Goal: Task Accomplishment & Management: Complete application form

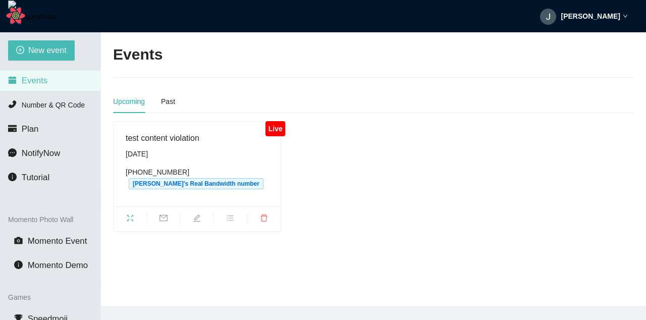
click at [198, 221] on icon "edit" at bounding box center [196, 217] width 7 height 7
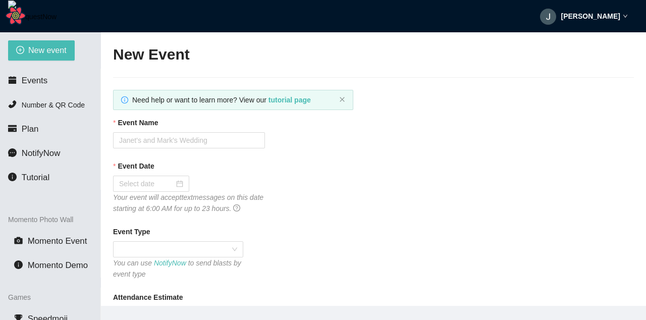
type textarea "Hello! follow me at [DOMAIN_NAME][URL]"
type input "test content violation"
type input "[DATE]"
type textarea "Hello! follow me at [DOMAIN_NAME][URL]"
checkbox input "false"
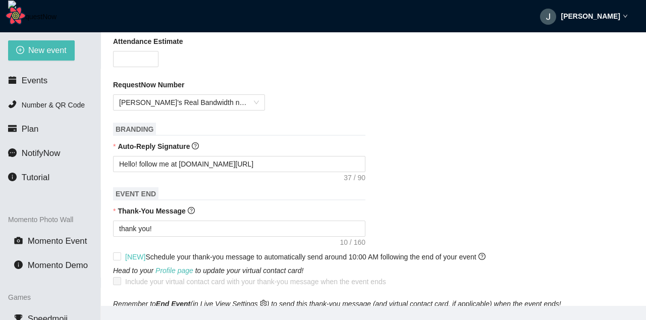
scroll to position [303, 0]
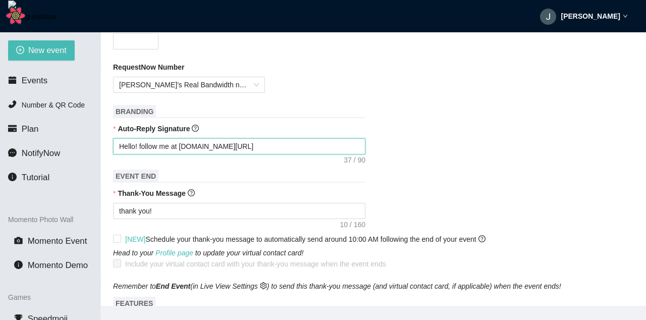
drag, startPoint x: 254, startPoint y: 147, endPoint x: 182, endPoint y: 144, distance: 72.3
click at [182, 144] on textarea "Hello! follow me at [DOMAIN_NAME][URL]" at bounding box center [239, 146] width 252 height 16
type textarea "Hello! follow me at"
paste textarea "[URL][DOMAIN_NAME]"
type textarea "Hello! follow me at [URL][DOMAIN_NAME]"
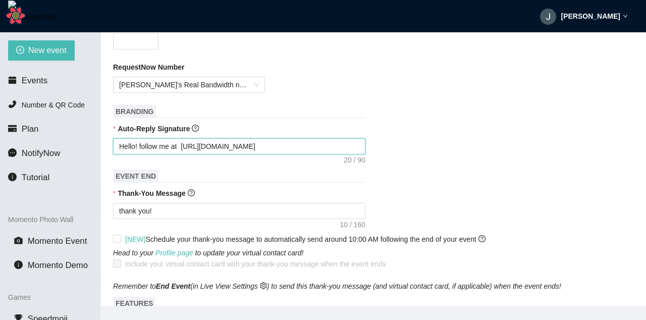
type textarea "Hello! follow me at [URL][DOMAIN_NAME]"
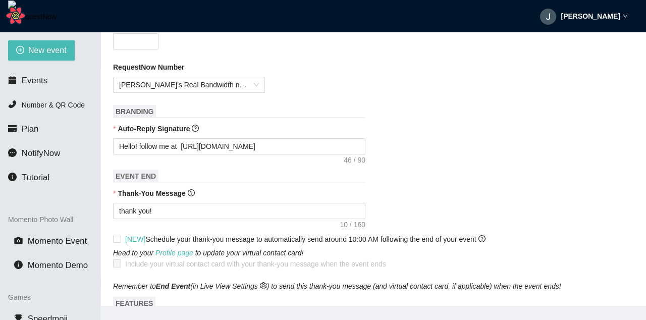
click at [458, 209] on div "thank you!" at bounding box center [373, 211] width 521 height 16
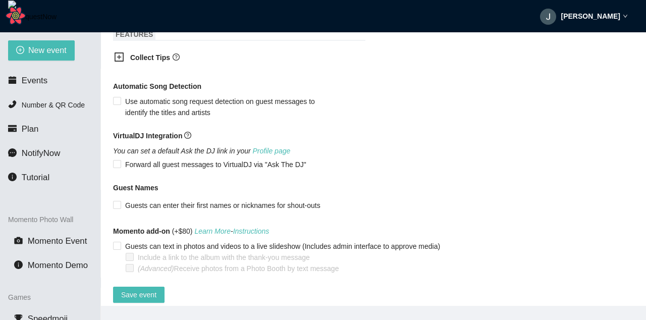
scroll to position [592, 0]
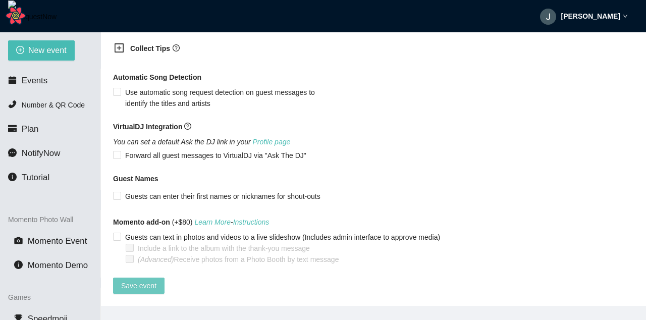
click at [133, 281] on span "Save event" at bounding box center [138, 285] width 35 height 11
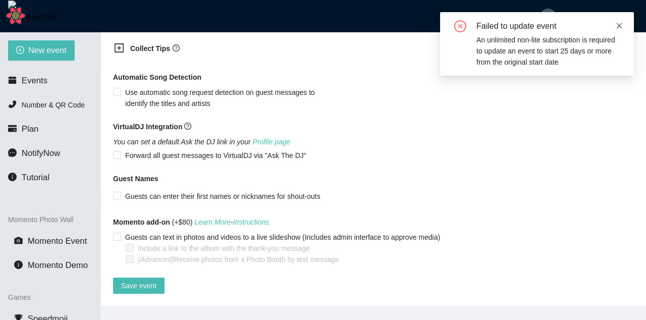
click at [616, 28] on icon "close" at bounding box center [619, 25] width 7 height 7
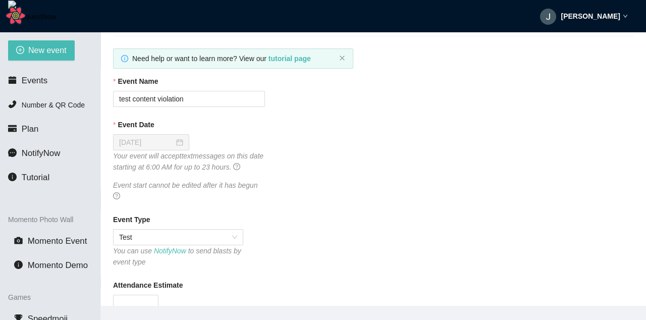
scroll to position [0, 0]
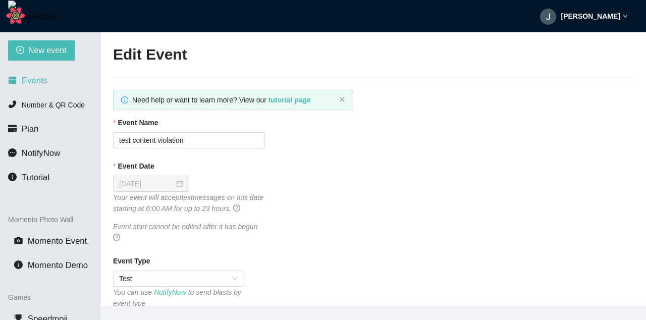
click at [44, 83] on span "Events" at bounding box center [35, 81] width 26 height 10
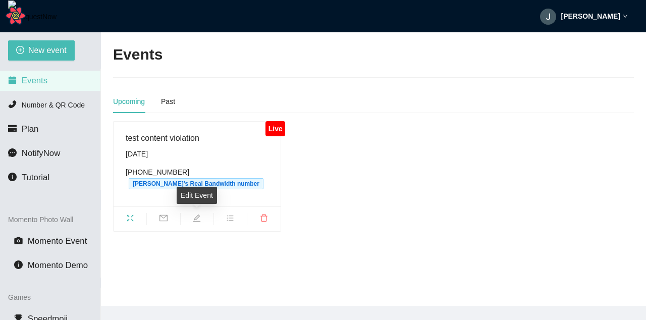
click at [203, 216] on span "edit" at bounding box center [197, 219] width 33 height 11
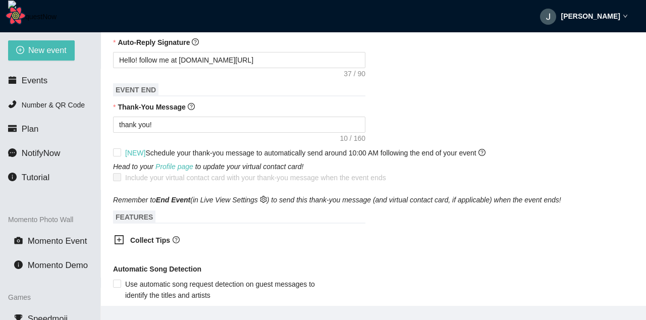
scroll to position [378, 0]
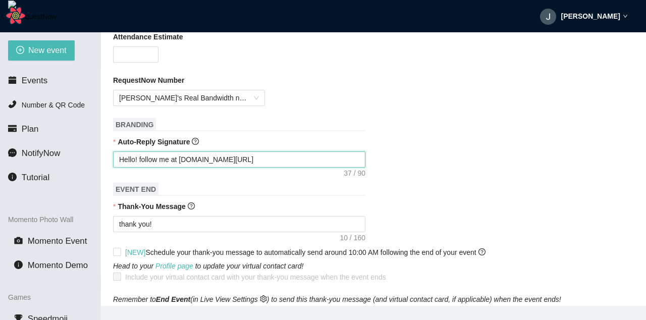
drag, startPoint x: 258, startPoint y: 160, endPoint x: 183, endPoint y: 162, distance: 74.7
click at [183, 162] on textarea "Hello! follow me at [DOMAIN_NAME][URL]" at bounding box center [239, 159] width 252 height 16
paste textarea "[URL][DOMAIN_NAME]"
type textarea "Hello! follow me at [URL][DOMAIN_NAME]"
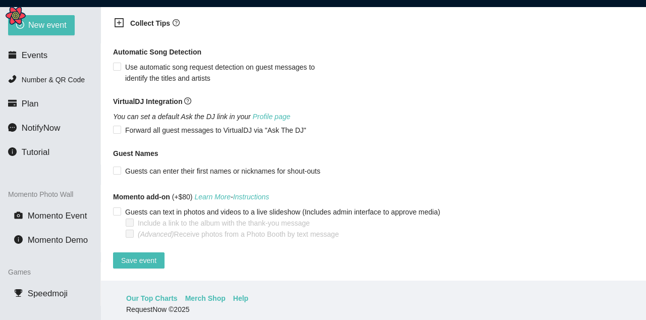
scroll to position [32, 0]
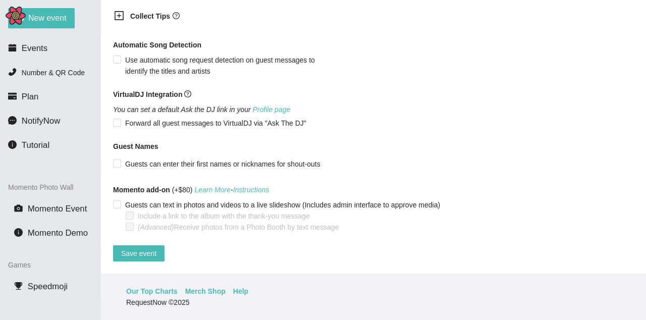
type textarea "Hello! follow me at [URL][DOMAIN_NAME]"
click at [148, 250] on span "Save event" at bounding box center [138, 253] width 35 height 11
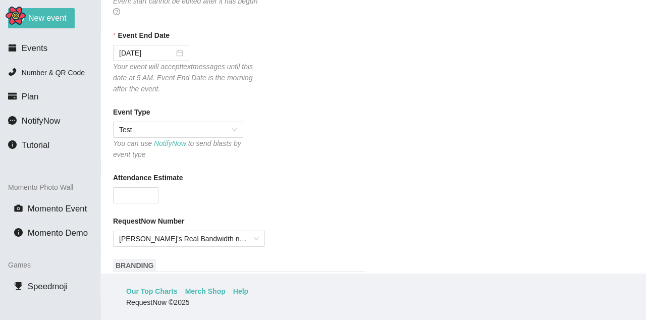
scroll to position [364, 0]
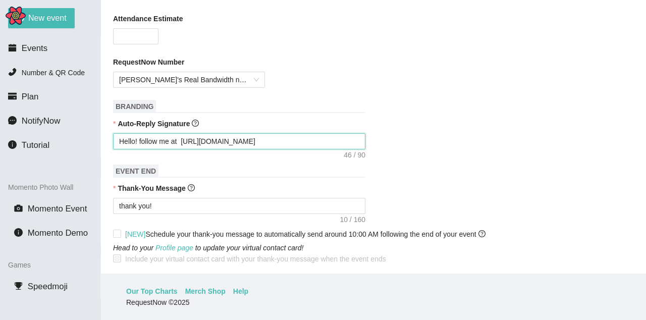
click at [283, 142] on textarea "Hello! follow me at [URL][DOMAIN_NAME]" at bounding box center [239, 141] width 252 height 16
type textarea "Hello! follow me at [URL][DOMAIN_NAME]"
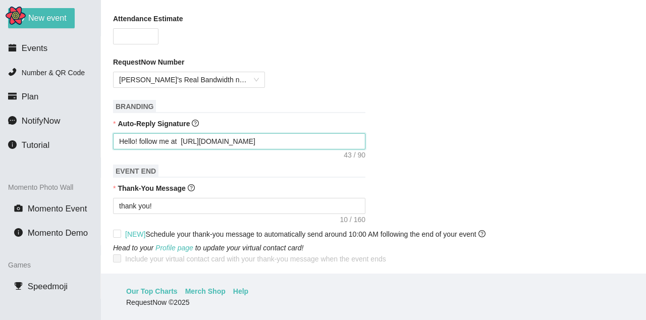
type textarea "Hello! follow me at [URL][DOMAIN_NAME]"
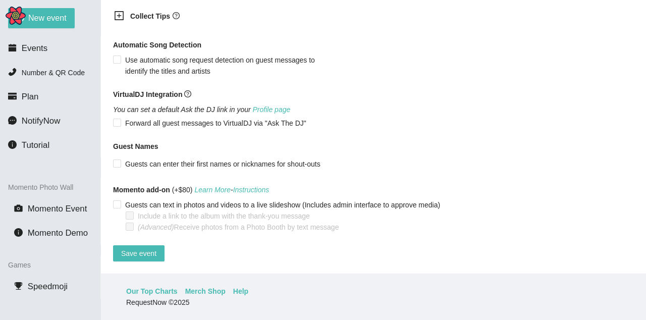
scroll to position [681, 0]
type textarea "Hello! follow me at [URL][DOMAIN_NAME]"
click at [149, 248] on span "Save event" at bounding box center [138, 253] width 35 height 11
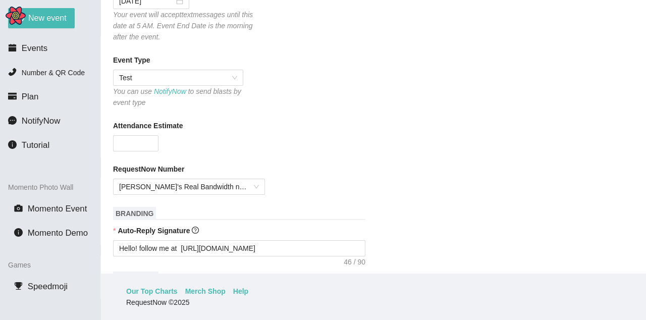
scroll to position [317, 0]
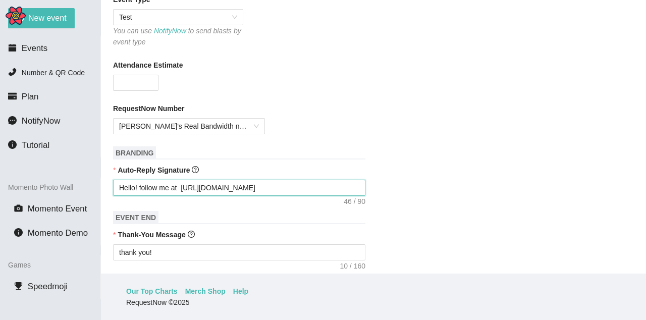
click at [282, 189] on textarea "Hello! follow me at [URL][DOMAIN_NAME]" at bounding box center [239, 188] width 252 height 16
type textarea "Hello! follow me at [URL][DOMAIN_NAME]"
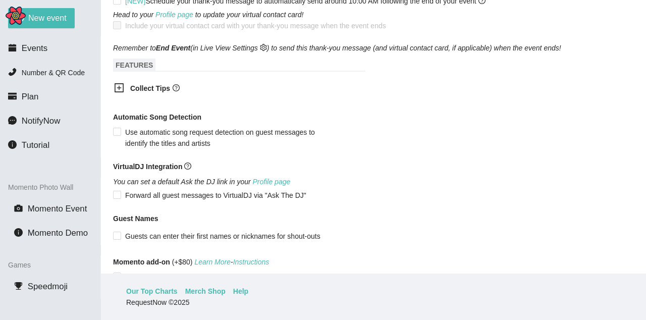
scroll to position [681, 0]
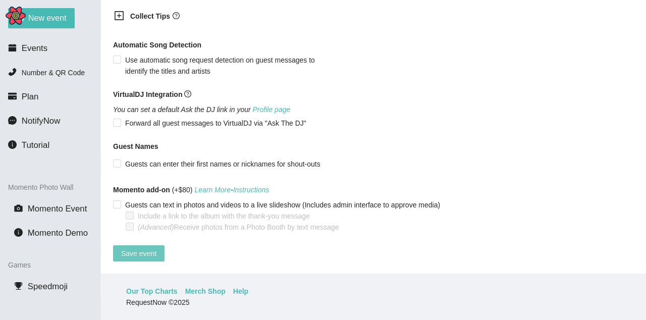
type textarea "Hello! follow me at [URL][DOMAIN_NAME]"
click at [134, 248] on span "Save event" at bounding box center [138, 253] width 35 height 11
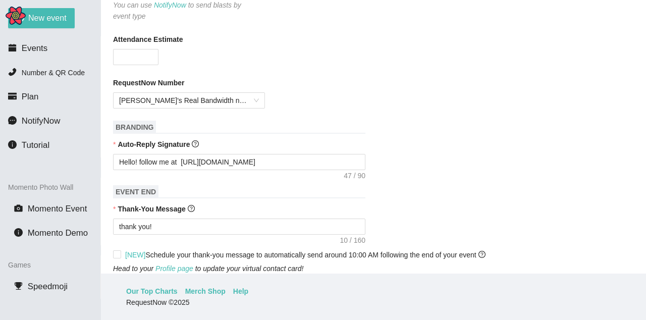
scroll to position [317, 0]
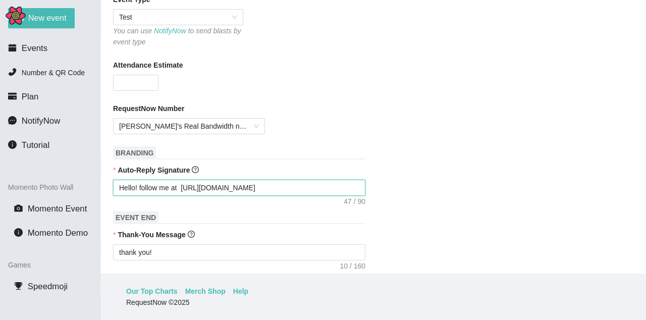
drag, startPoint x: 290, startPoint y: 189, endPoint x: 226, endPoint y: 181, distance: 64.1
click at [222, 183] on textarea "Hello! follow me at [URL][DOMAIN_NAME]" at bounding box center [239, 188] width 252 height 16
click at [278, 189] on textarea "Hello! follow me at [URL][DOMAIN_NAME]" at bounding box center [239, 188] width 252 height 16
click at [287, 189] on textarea "Hello! follow me at [URL][DOMAIN_NAME]" at bounding box center [239, 188] width 252 height 16
drag, startPoint x: 279, startPoint y: 190, endPoint x: 206, endPoint y: 188, distance: 72.2
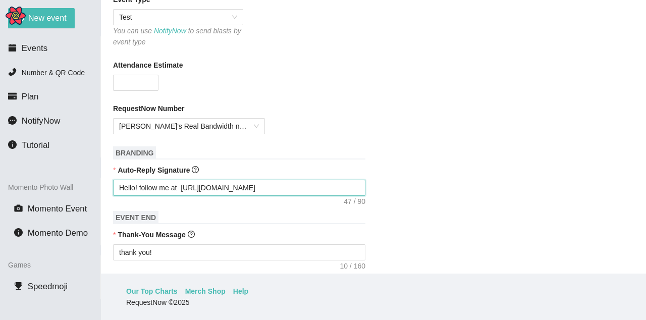
click at [206, 188] on textarea "Hello! follow me at [URL][DOMAIN_NAME]" at bounding box center [239, 188] width 252 height 16
type textarea "Hello! follow me at [URL]"
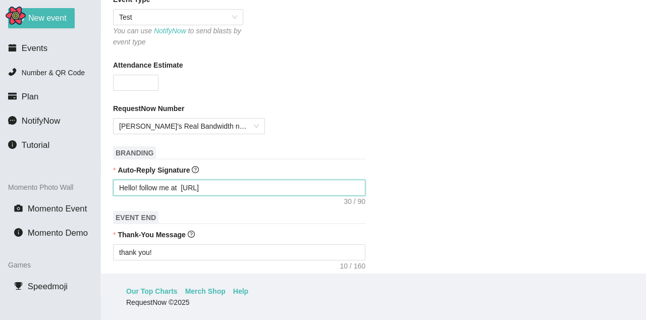
type textarea "Hello! follow me at [URL]"
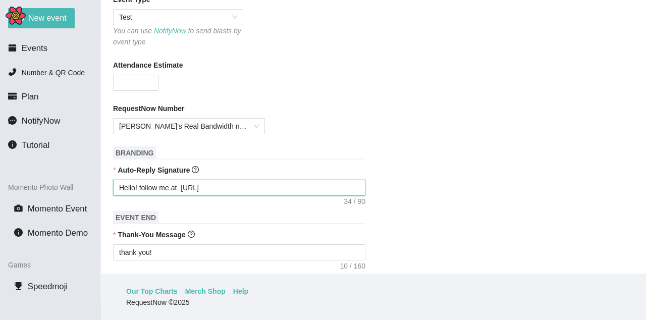
type textarea "Hello! follow me at [URL]"
type textarea "Hello! follow me at [URL]."
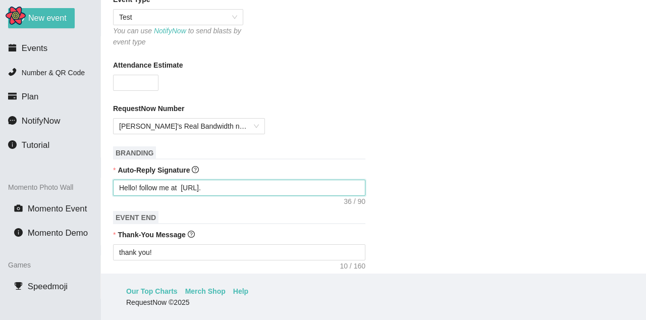
type textarea "Hello! follow me at [URL]"
type textarea "Hello! follow me at [URL][DOMAIN_NAME]"
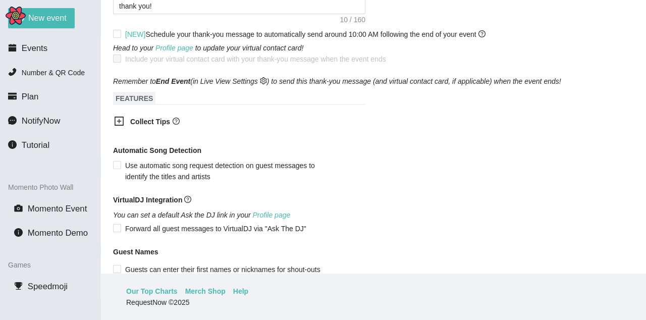
scroll to position [681, 0]
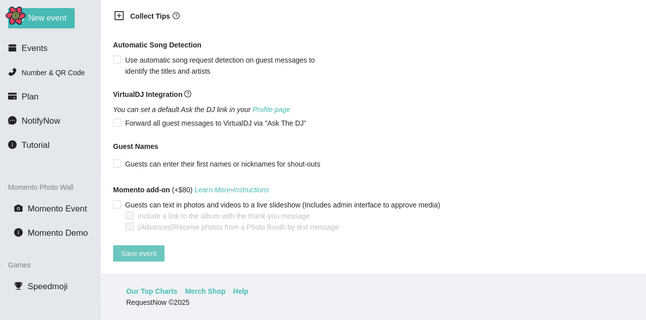
type textarea "Hello! follow me at [URL][DOMAIN_NAME]"
click at [137, 248] on span "Save event" at bounding box center [138, 253] width 35 height 11
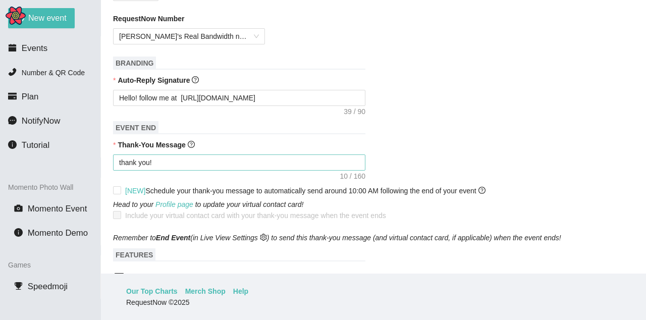
scroll to position [378, 0]
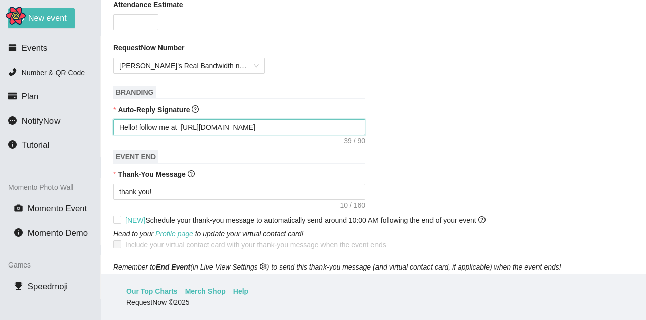
click at [238, 131] on textarea "Hello! follow me at [URL][DOMAIN_NAME]" at bounding box center [239, 127] width 252 height 16
type textarea "Hello! follow me at [URL]."
type textarea "Hello! follow me at [URL]"
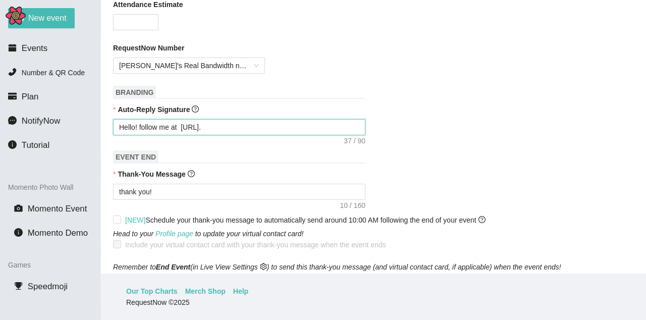
type textarea "Hello! follow me at [URL]"
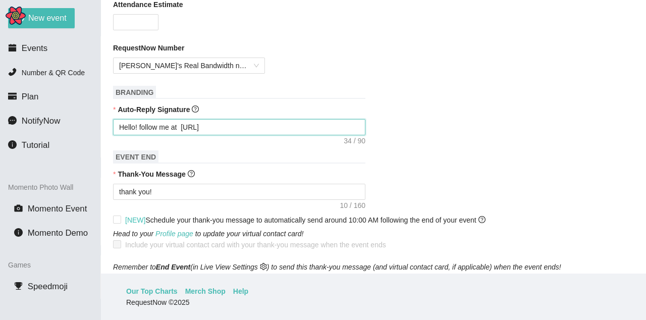
type textarea "Hello! follow me at [URL]"
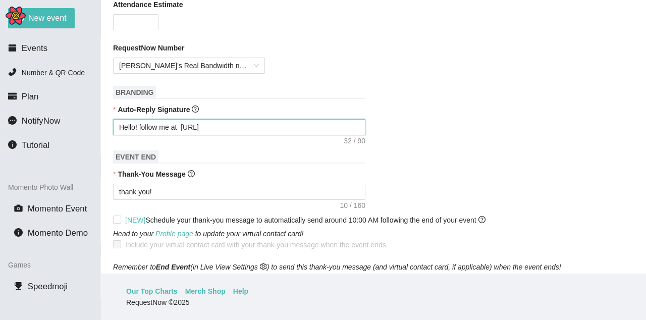
type textarea "Hello! follow me at [URL]"
type textarea "Hello! follow me at https://"
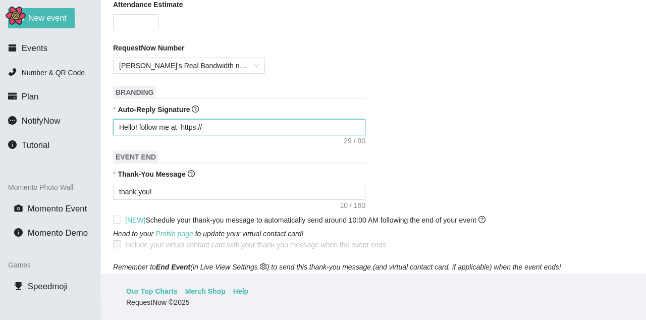
type textarea "Hello! follow me at [URL]"
type textarea "Hello! follow me at [URL]."
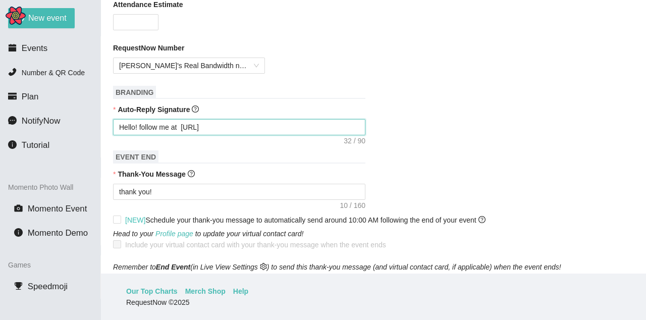
type textarea "Hello! follow me at [URL]."
type textarea "Hello! follow me at [URL]"
type textarea "Hello! follow me at [URL][DOMAIN_NAME]"
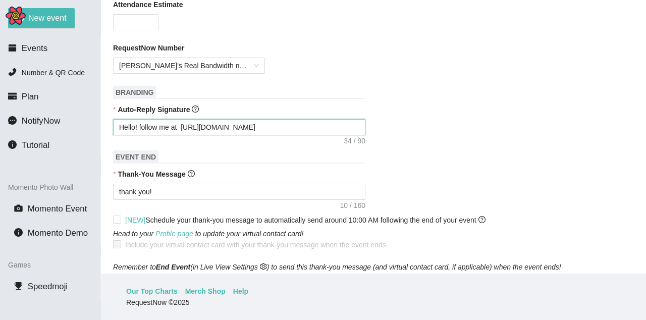
type textarea "Hello! follow me at [URL][DOMAIN_NAME]"
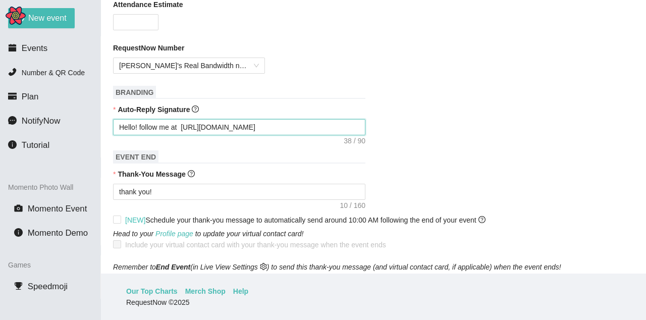
type textarea "Hello! follow me at [URL][DOMAIN_NAME]"
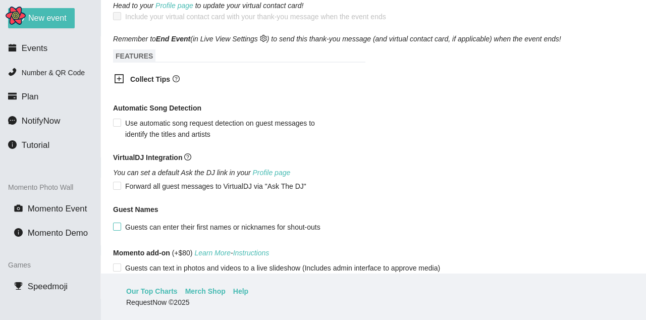
scroll to position [681, 0]
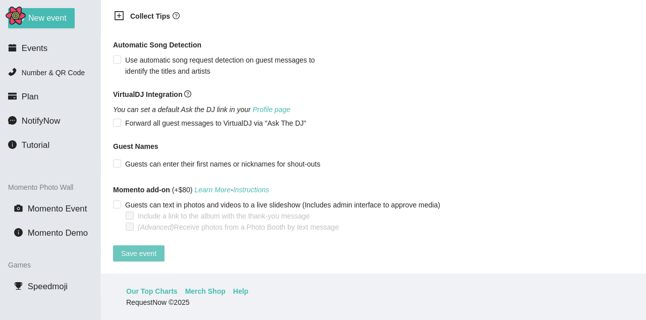
type textarea "Hello! follow me at [URL][DOMAIN_NAME]"
click at [143, 248] on span "Save event" at bounding box center [138, 253] width 35 height 11
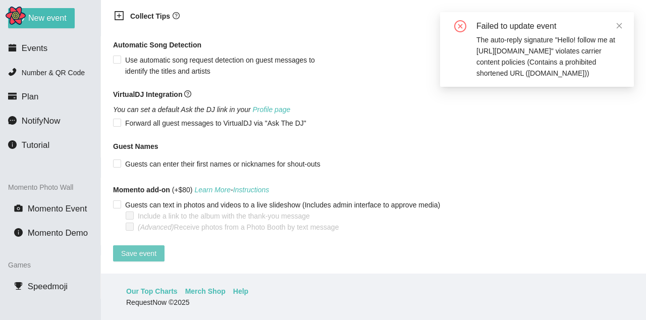
type textarea "Hello! follow me at [URL][DOMAIN_NAME]"
click at [617, 22] on icon "close" at bounding box center [619, 25] width 7 height 7
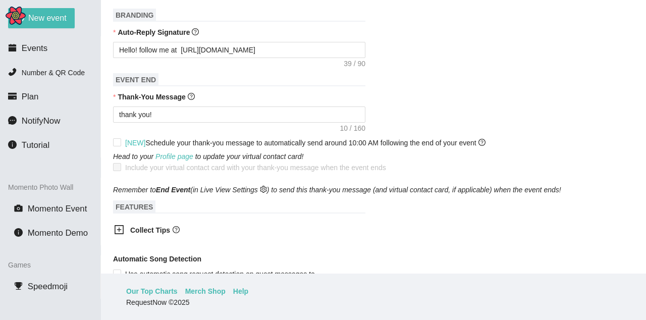
scroll to position [378, 0]
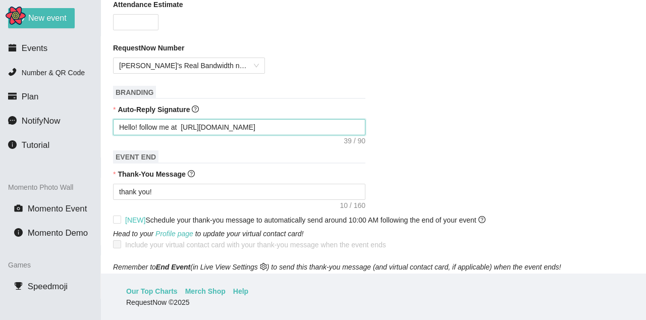
drag, startPoint x: 252, startPoint y: 127, endPoint x: 140, endPoint y: 126, distance: 112.6
click at [140, 126] on textarea "Hello! follow me at [URL][DOMAIN_NAME]" at bounding box center [239, 127] width 252 height 16
type textarea "Hello! l"
type textarea "Hello! le"
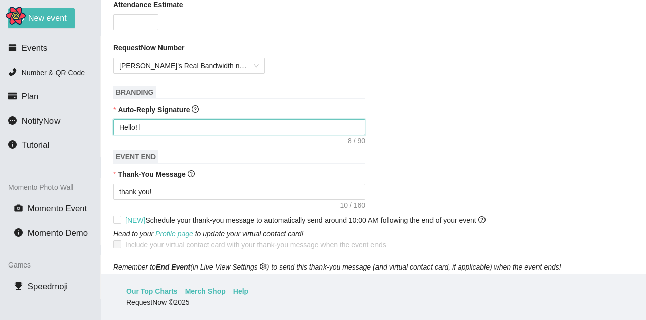
type textarea "Hello! le"
type textarea "Hello! let"
type textarea "Hello! lets"
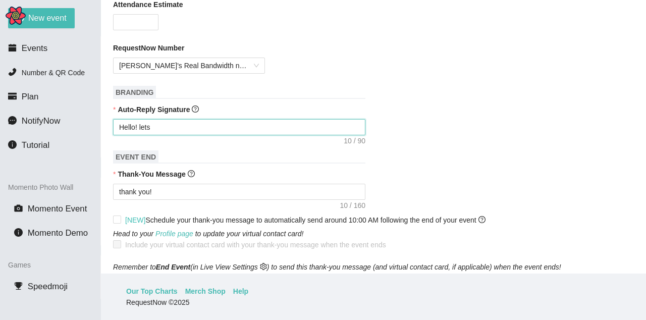
type textarea "Hello! lets"
type textarea "Hello! lets g"
type textarea "Hello! lets ge"
type textarea "Hello! lets get"
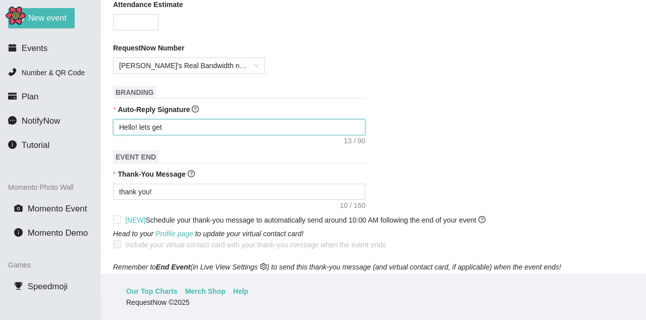
type textarea "Hello! lets get"
type textarea "Hello! lets get a"
type textarea "Hello! lets get al"
type textarea "Hello! lets get alc"
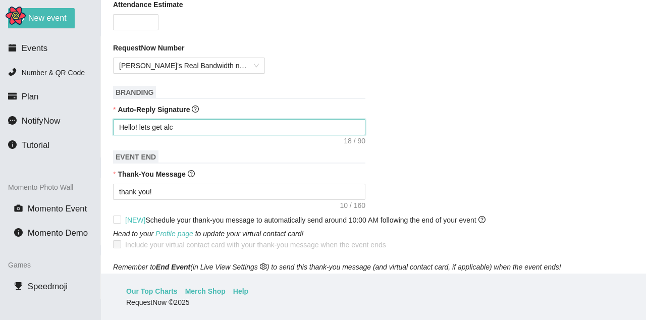
type textarea "Hello! lets get alco"
type textarea "Hello! lets get alcoh"
type textarea "Hello! lets get alcoho"
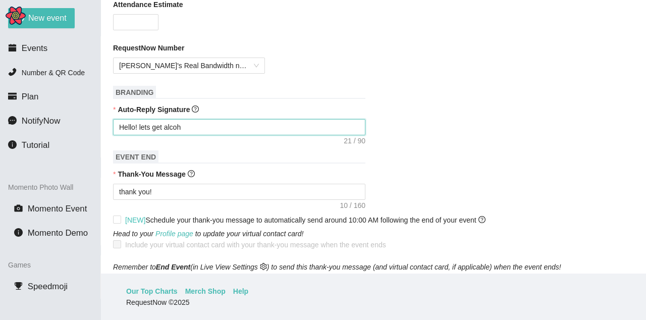
type textarea "Hello! lets get alcoho"
type textarea "Hello! lets get alcohol"
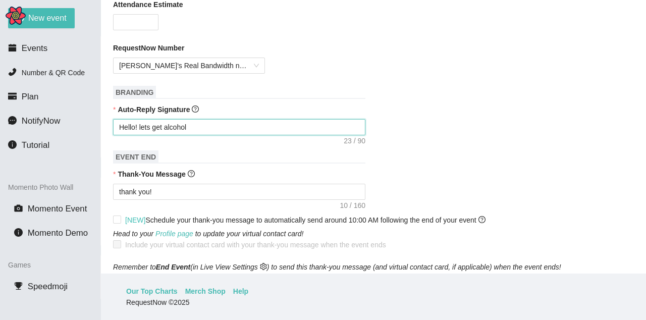
type textarea "Hello! lets get alcohol t"
type textarea "Hello! lets get alcohol to"
type textarea "Hello! lets get alcohol tog"
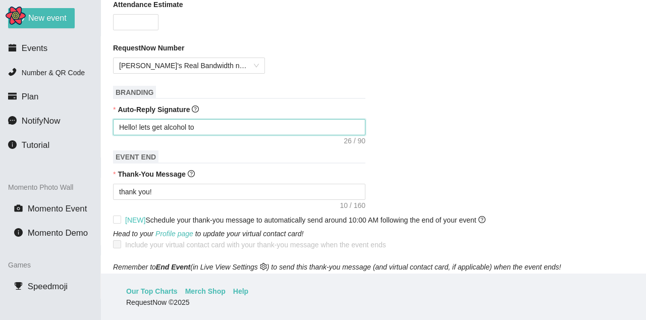
type textarea "Hello! lets get alcohol tog"
type textarea "Hello! lets get alcohol toge"
type textarea "Hello! lets get alcohol toget"
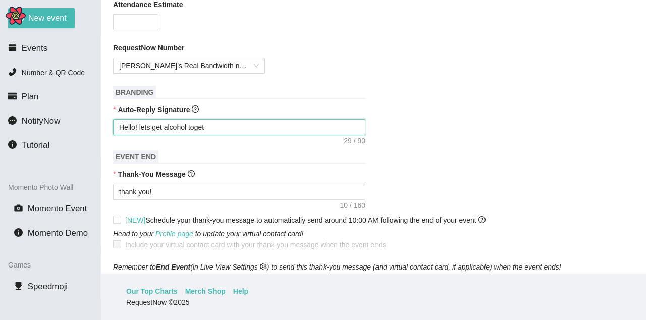
type textarea "Hello! lets get alcohol togeth"
type textarea "Hello! lets get alcohol togethe"
type textarea "Hello! lets get alcohol together"
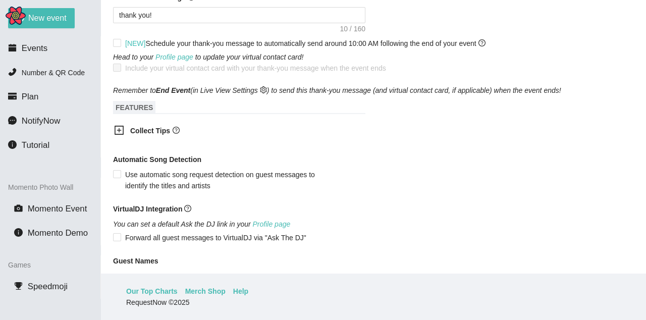
scroll to position [681, 0]
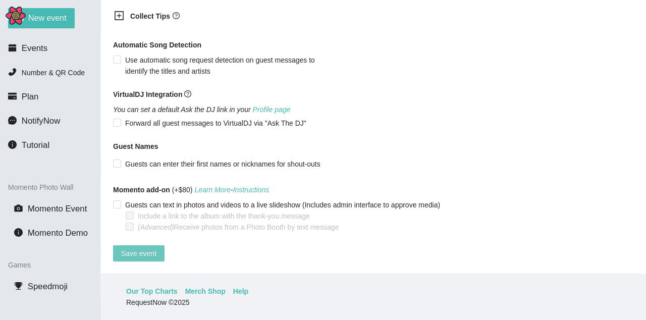
type textarea "Hello! lets get alcohol together"
click at [146, 248] on span "Save event" at bounding box center [138, 253] width 35 height 11
